Goal: Task Accomplishment & Management: Manage account settings

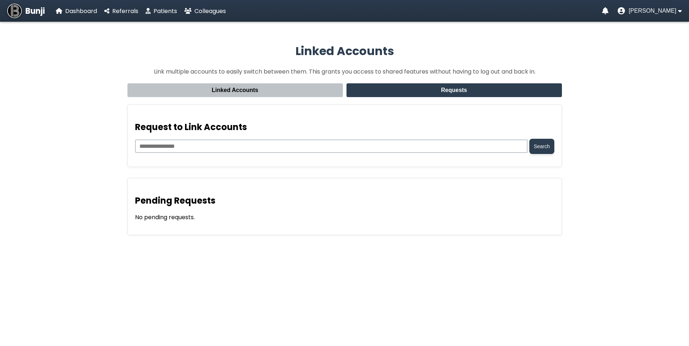
click at [272, 96] on button "Linked Accounts" at bounding box center [234, 90] width 215 height 14
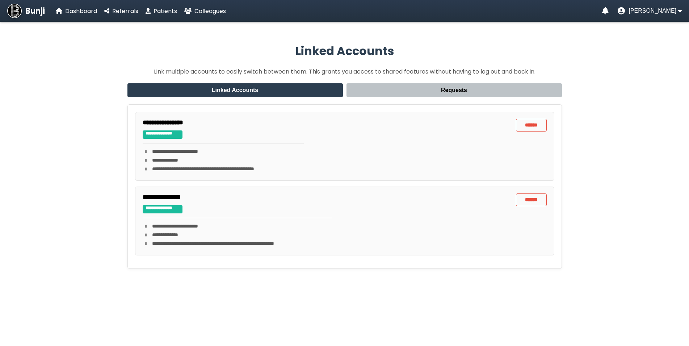
click at [536, 96] on button "Requests" at bounding box center [453, 90] width 215 height 14
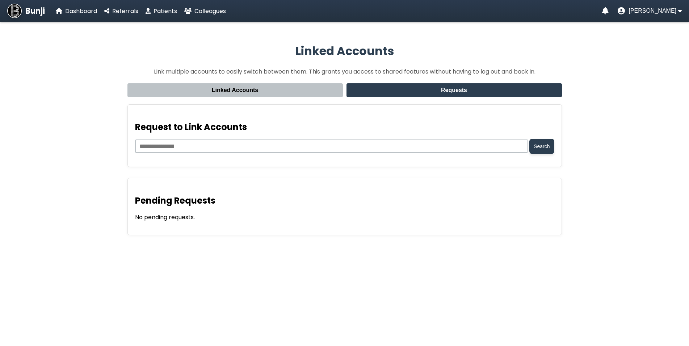
drag, startPoint x: 597, startPoint y: 227, endPoint x: 603, endPoint y: 218, distance: 10.9
click at [598, 227] on app-linked-accounts "Linked Accounts Link multiple accounts to easily switch between them. This gran…" at bounding box center [344, 139] width 689 height 228
click at [412, 88] on button "Requests" at bounding box center [453, 90] width 215 height 14
click at [370, 142] on input "email" at bounding box center [331, 145] width 393 height 13
click at [305, 229] on div "Pending Requests No pending requests." at bounding box center [344, 206] width 434 height 57
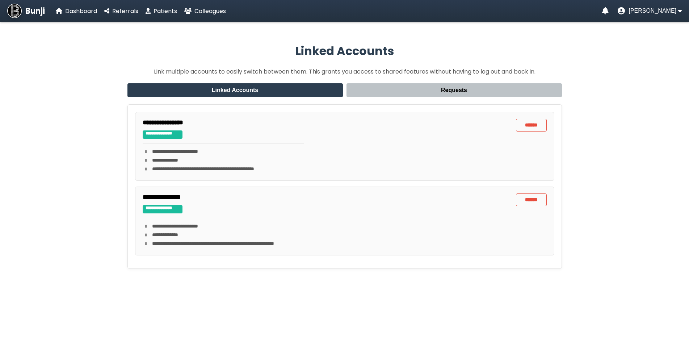
click at [113, 136] on app-linked-accounts "**********" at bounding box center [344, 155] width 689 height 261
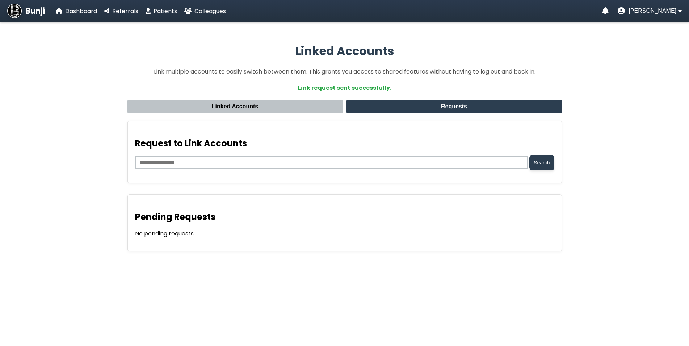
drag, startPoint x: 0, startPoint y: 0, endPoint x: 96, endPoint y: 114, distance: 148.9
click at [94, 116] on app-linked-accounts "Linked Accounts Link multiple accounts to easily switch between them. This gran…" at bounding box center [344, 147] width 689 height 244
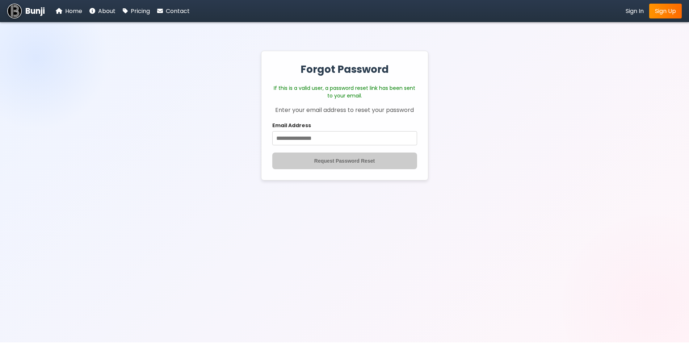
click at [132, 51] on div "Forgot Password If this is a valid user, a password reset link has been sent to…" at bounding box center [344, 182] width 689 height 320
click at [313, 93] on p "If this is a valid user, a password reset link has been sent to your email." at bounding box center [344, 91] width 145 height 15
click at [628, 12] on span "Sign In" at bounding box center [634, 11] width 18 height 8
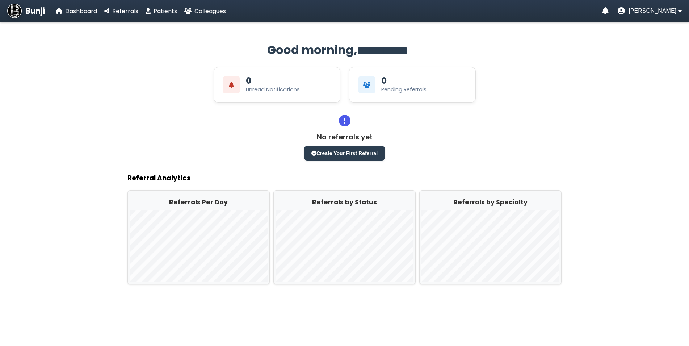
click at [498, 130] on div "No referrals yet Create Your First Referral" at bounding box center [344, 138] width 434 height 46
click at [661, 12] on span "[PERSON_NAME]" at bounding box center [652, 11] width 48 height 7
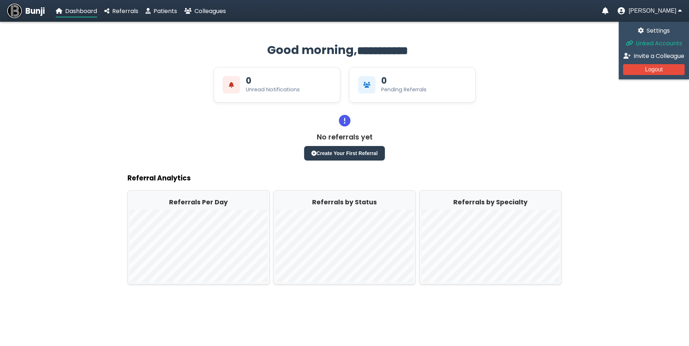
click at [654, 44] on span "Linked Accounts" at bounding box center [658, 43] width 46 height 8
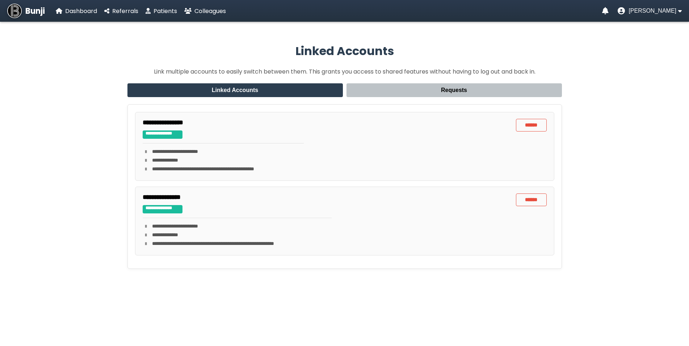
click at [22, 103] on app-linked-accounts "**********" at bounding box center [344, 155] width 689 height 261
click at [48, 137] on app-linked-accounts "**********" at bounding box center [344, 155] width 689 height 261
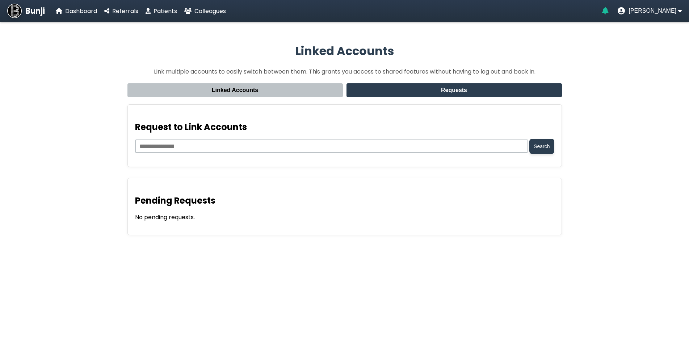
click at [608, 12] on icon "Notifications" at bounding box center [605, 10] width 7 height 7
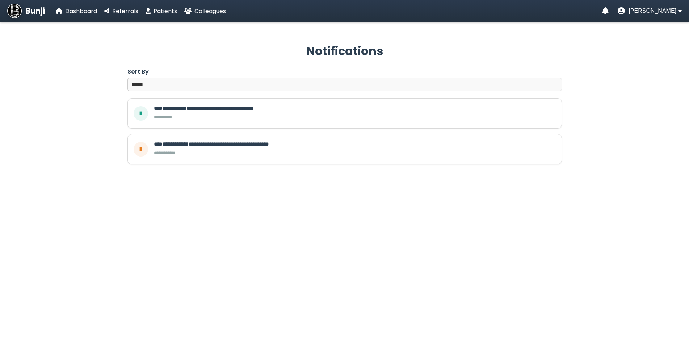
click at [664, 110] on app-notifications "**********" at bounding box center [344, 98] width 689 height 146
click at [681, 13] on icon "User menu" at bounding box center [680, 11] width 4 height 6
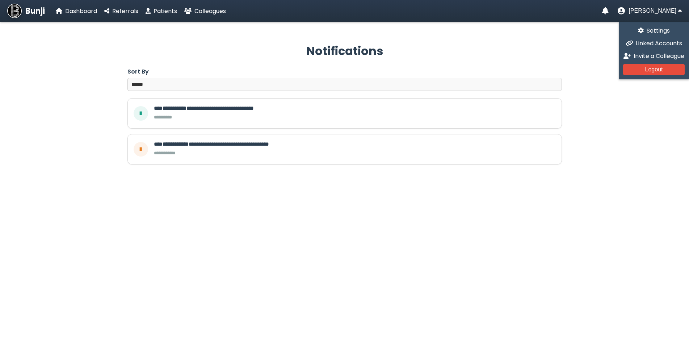
click at [184, 59] on h2 "Notifications" at bounding box center [344, 50] width 434 height 17
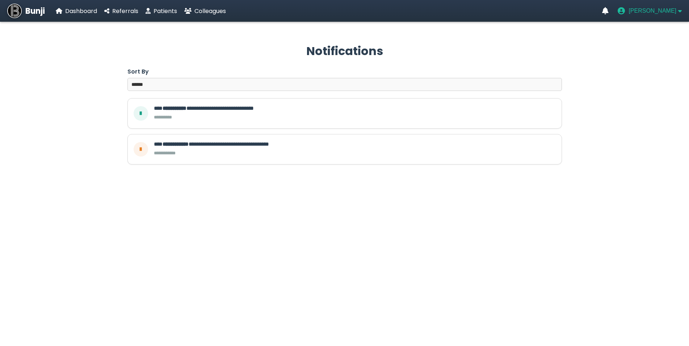
click at [660, 10] on span "[PERSON_NAME]" at bounding box center [652, 11] width 48 height 7
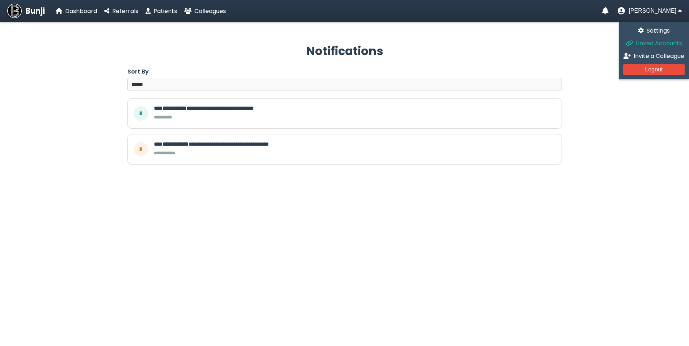
click at [661, 42] on span "Linked Accounts" at bounding box center [658, 43] width 46 height 8
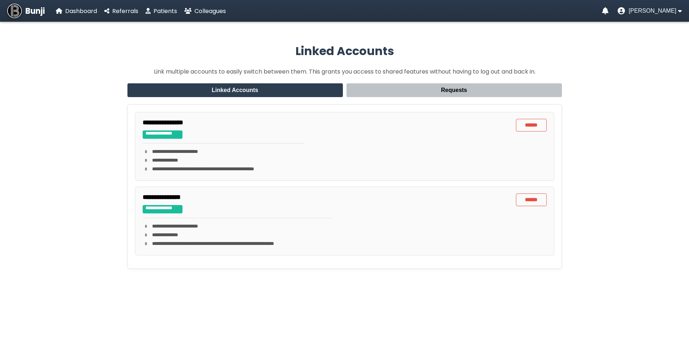
drag, startPoint x: 60, startPoint y: 201, endPoint x: 130, endPoint y: 97, distance: 124.8
click at [61, 199] on app-linked-accounts "**********" at bounding box center [344, 155] width 689 height 261
